Goal: Find specific page/section: Find specific page/section

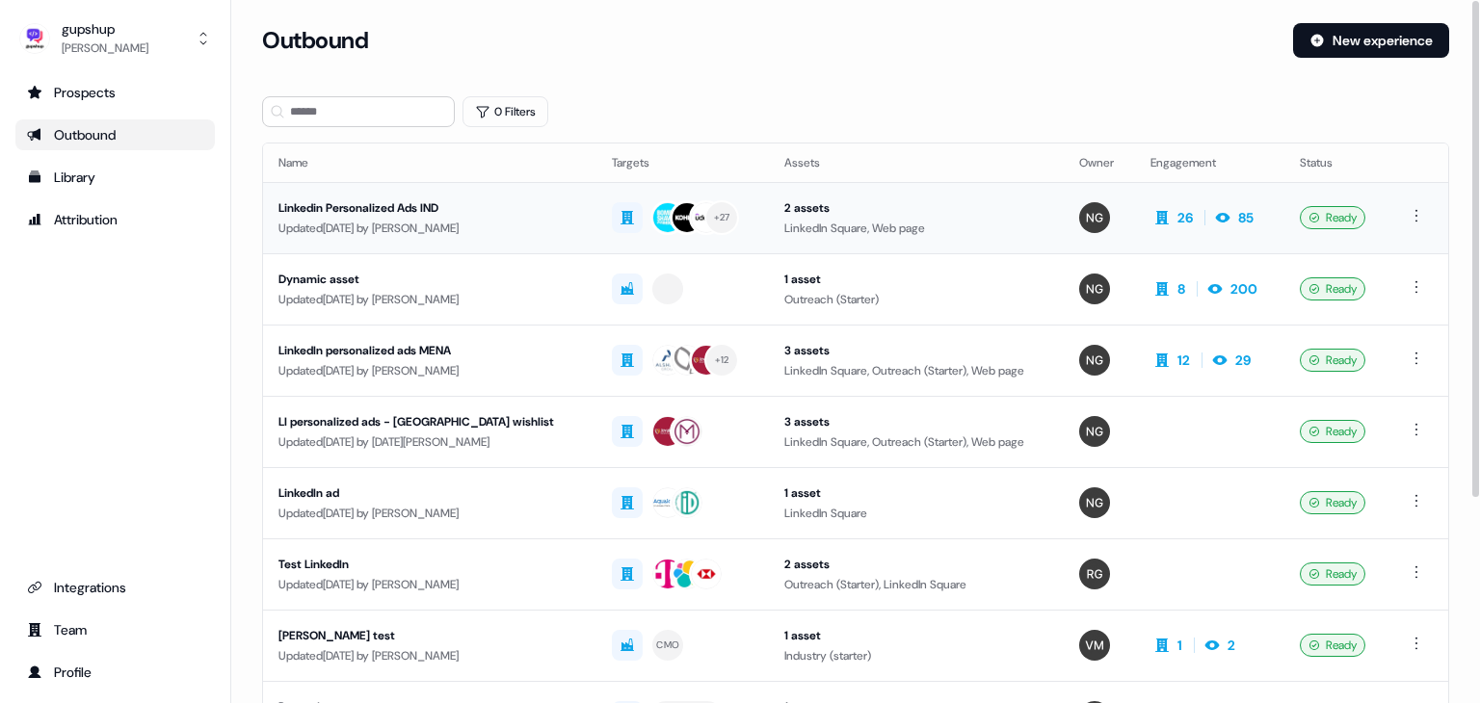
click at [388, 217] on div "Linkedin Personalized Ads IND" at bounding box center [429, 207] width 303 height 19
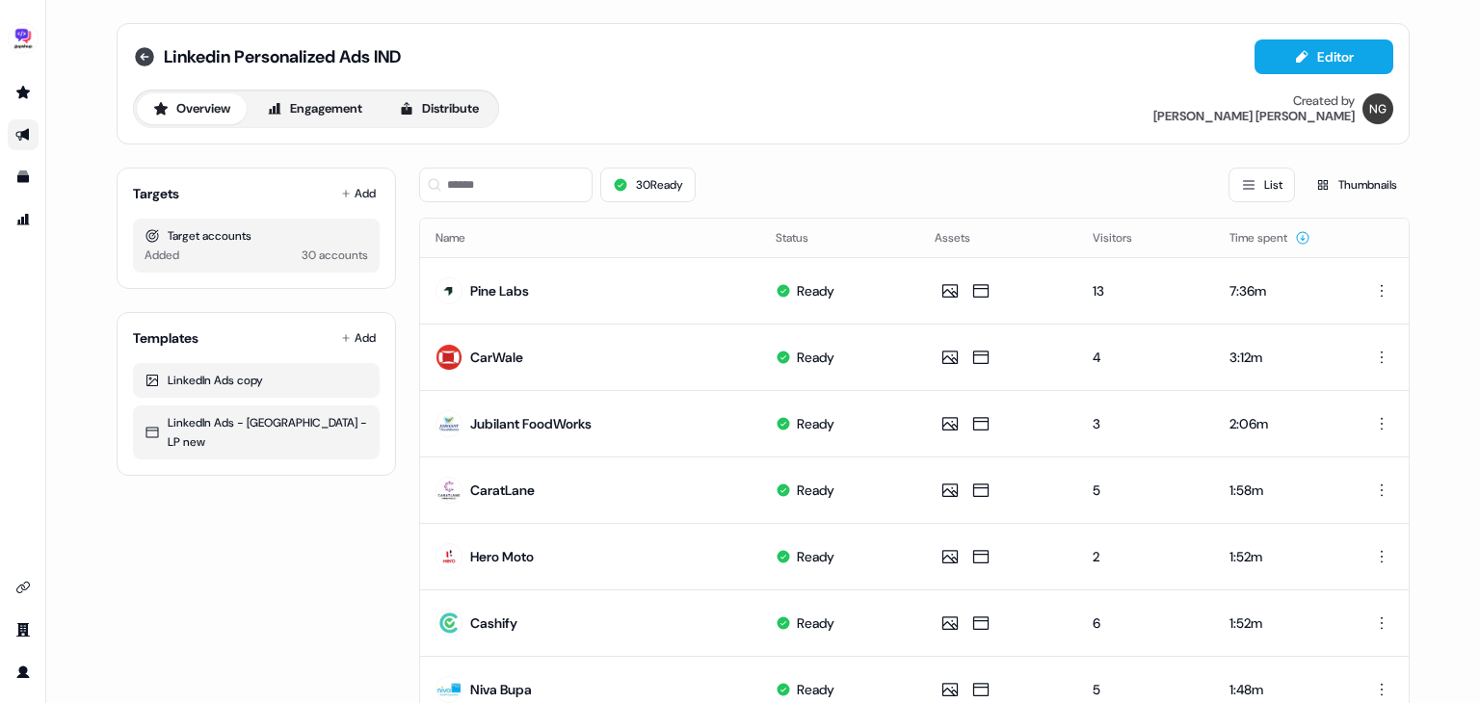
click at [146, 55] on icon at bounding box center [144, 56] width 19 height 19
